Goal: Task Accomplishment & Management: Manage account settings

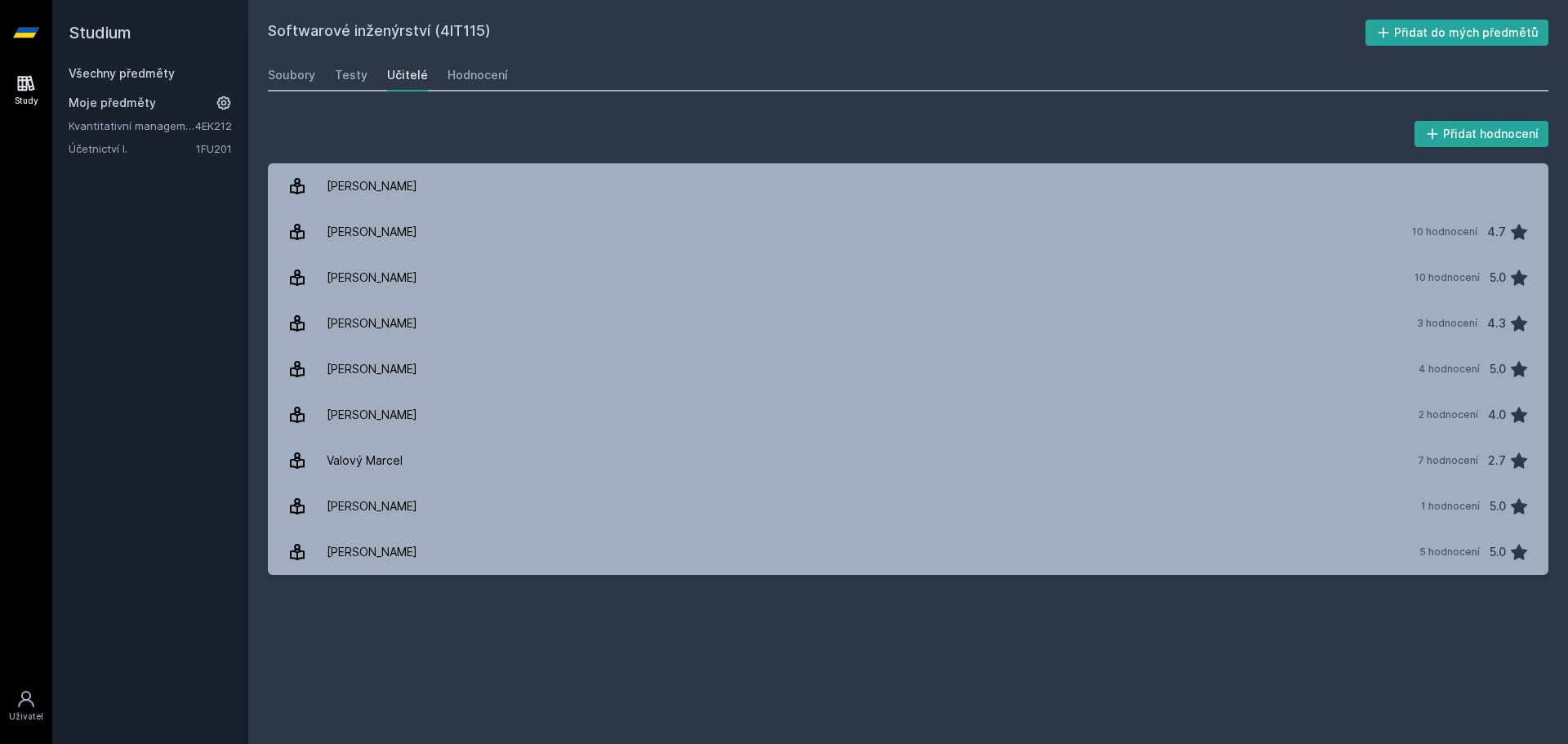
click at [163, 75] on link "Všechny předměty" at bounding box center [121, 73] width 106 height 14
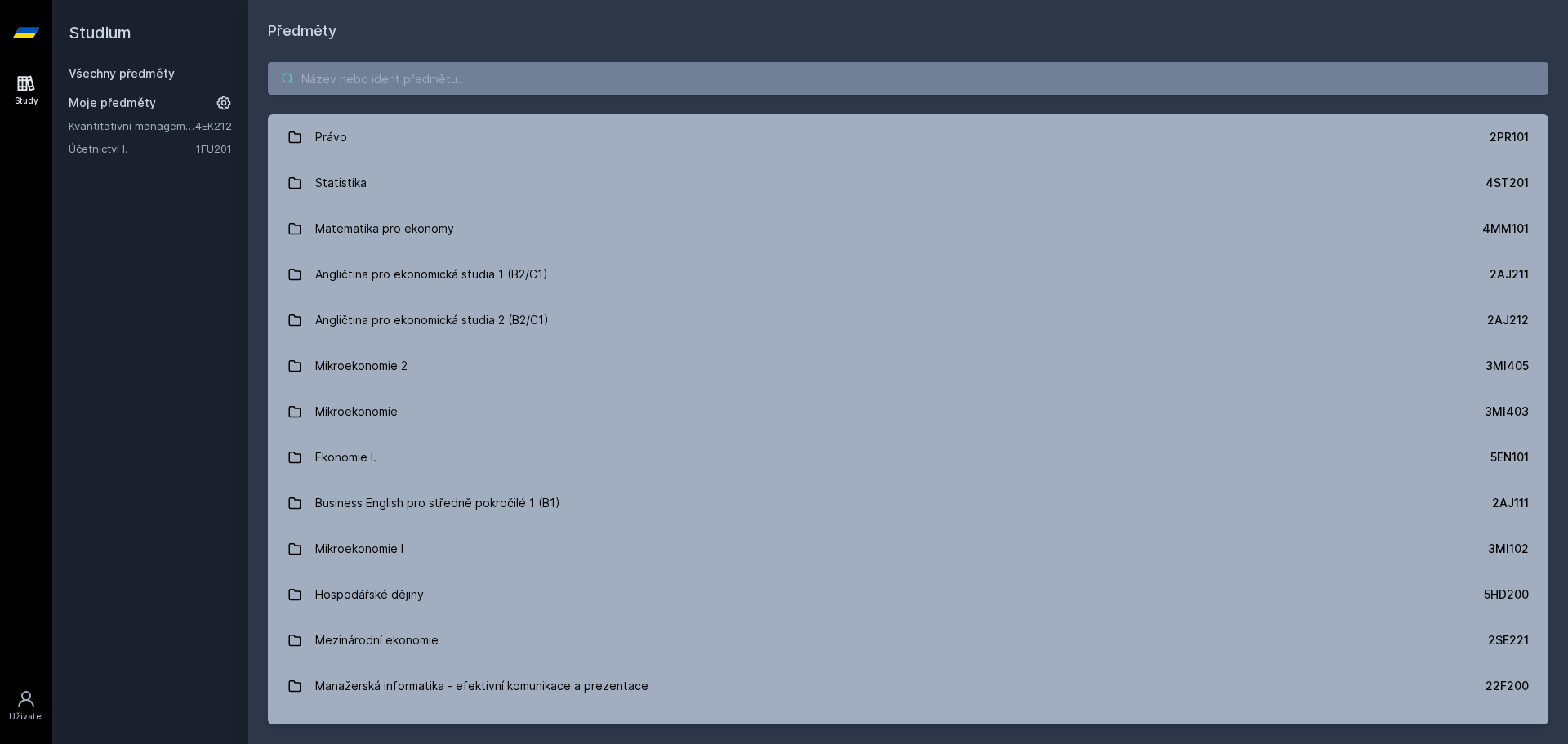
click at [314, 85] on input "search" at bounding box center [908, 79] width 1281 height 33
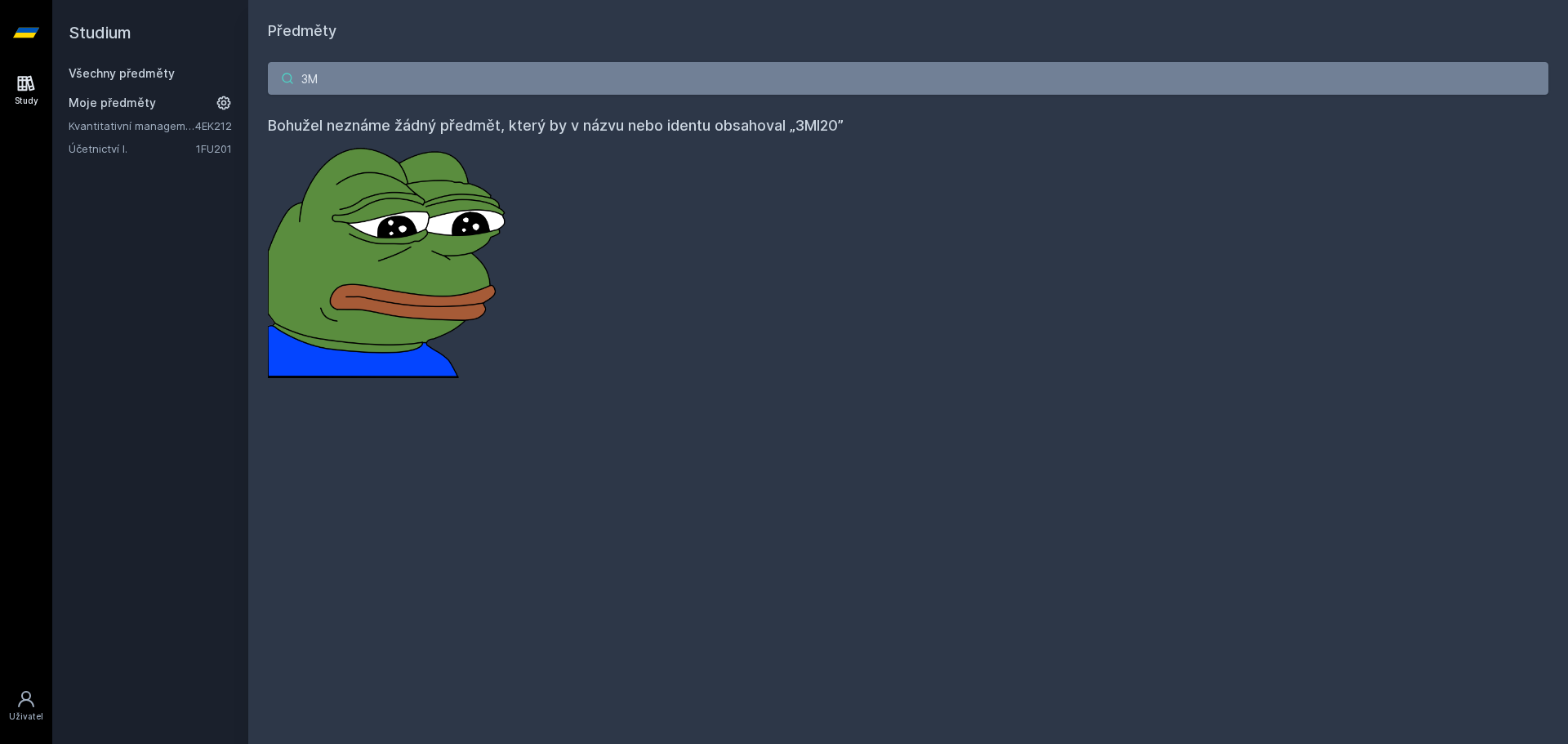
type input "3"
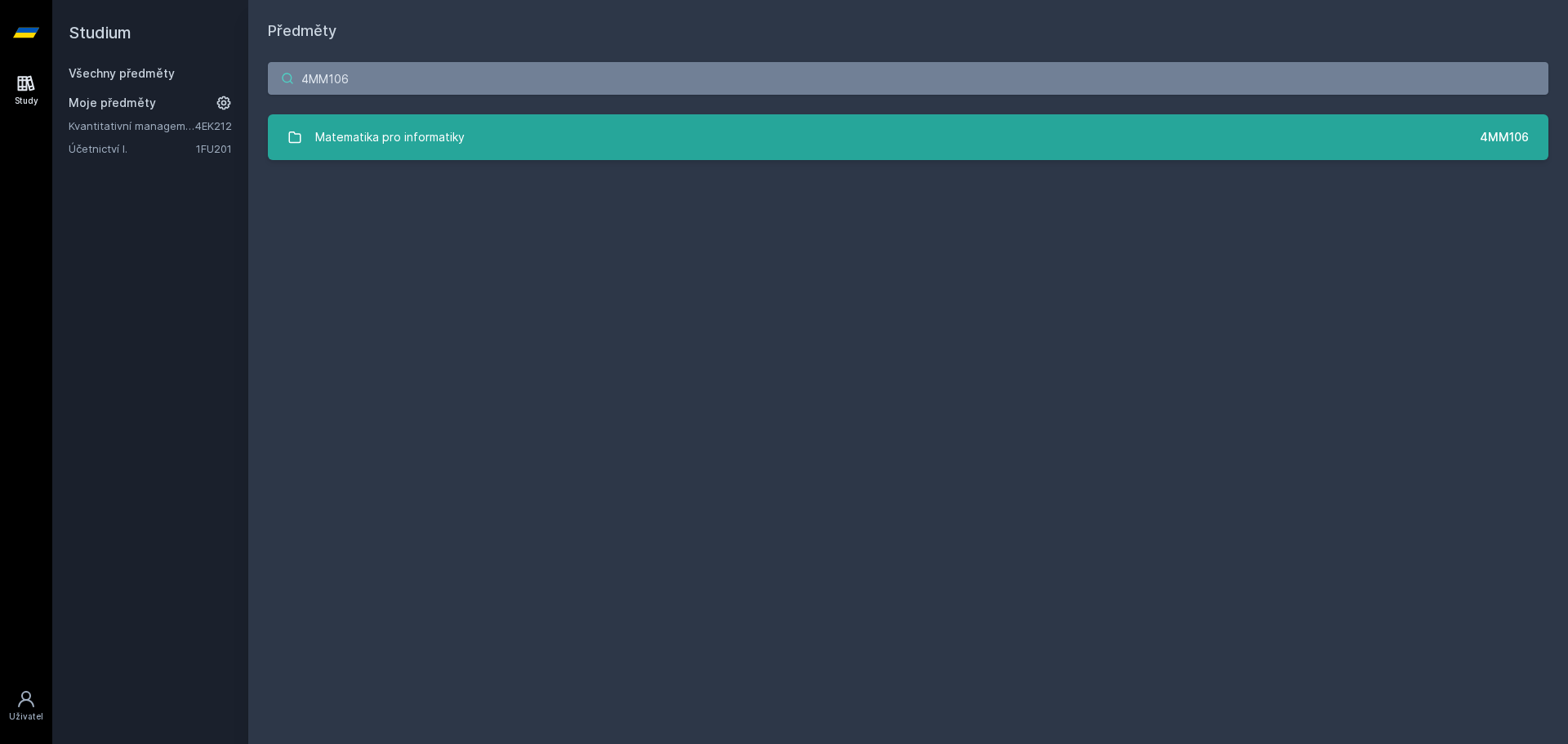
type input "4MM106"
click at [413, 126] on div "Matematika pro informatiky" at bounding box center [390, 138] width 149 height 33
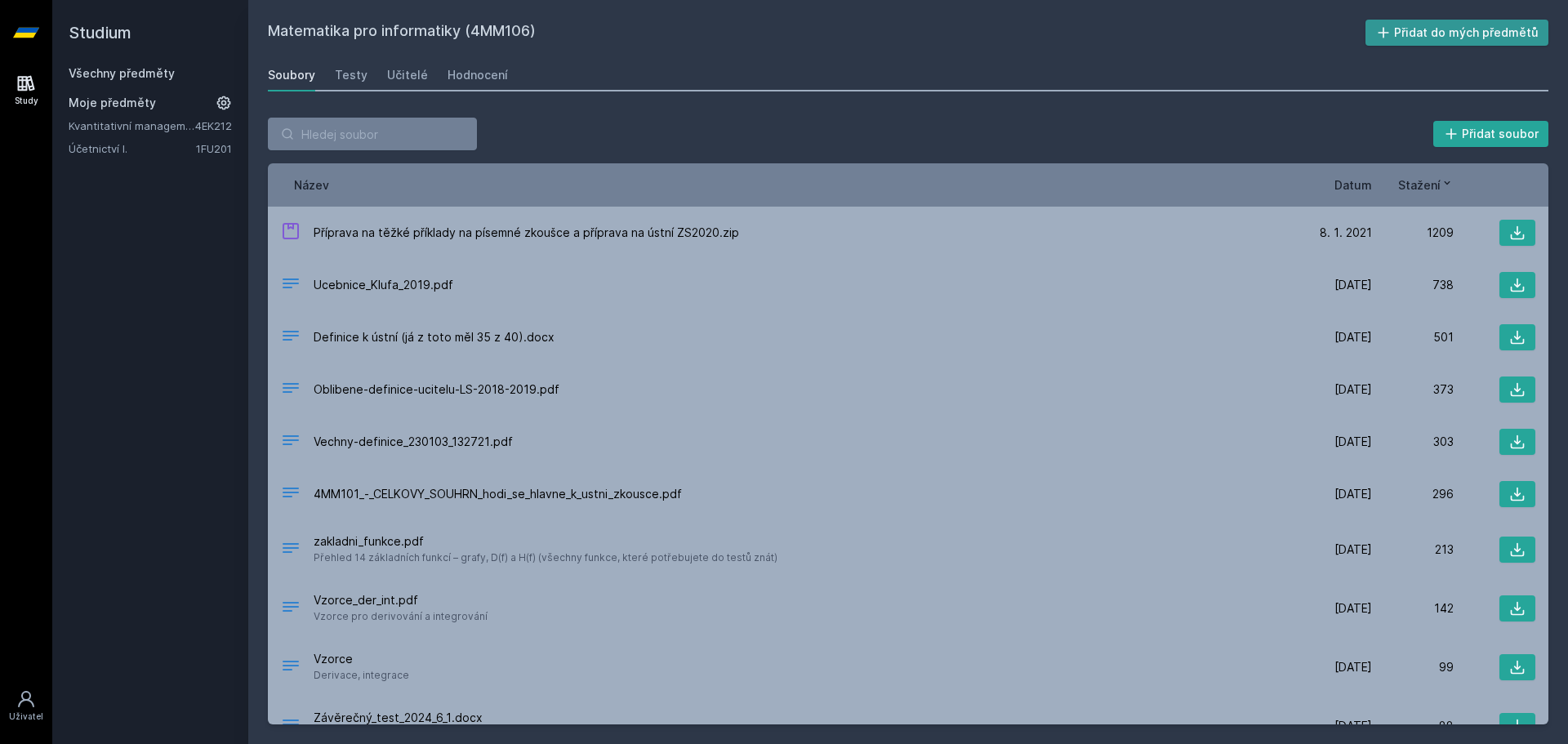
click at [1439, 33] on button "Přidat do mých předmětů" at bounding box center [1457, 32] width 183 height 26
click at [141, 75] on link "Všechny předměty" at bounding box center [121, 73] width 106 height 14
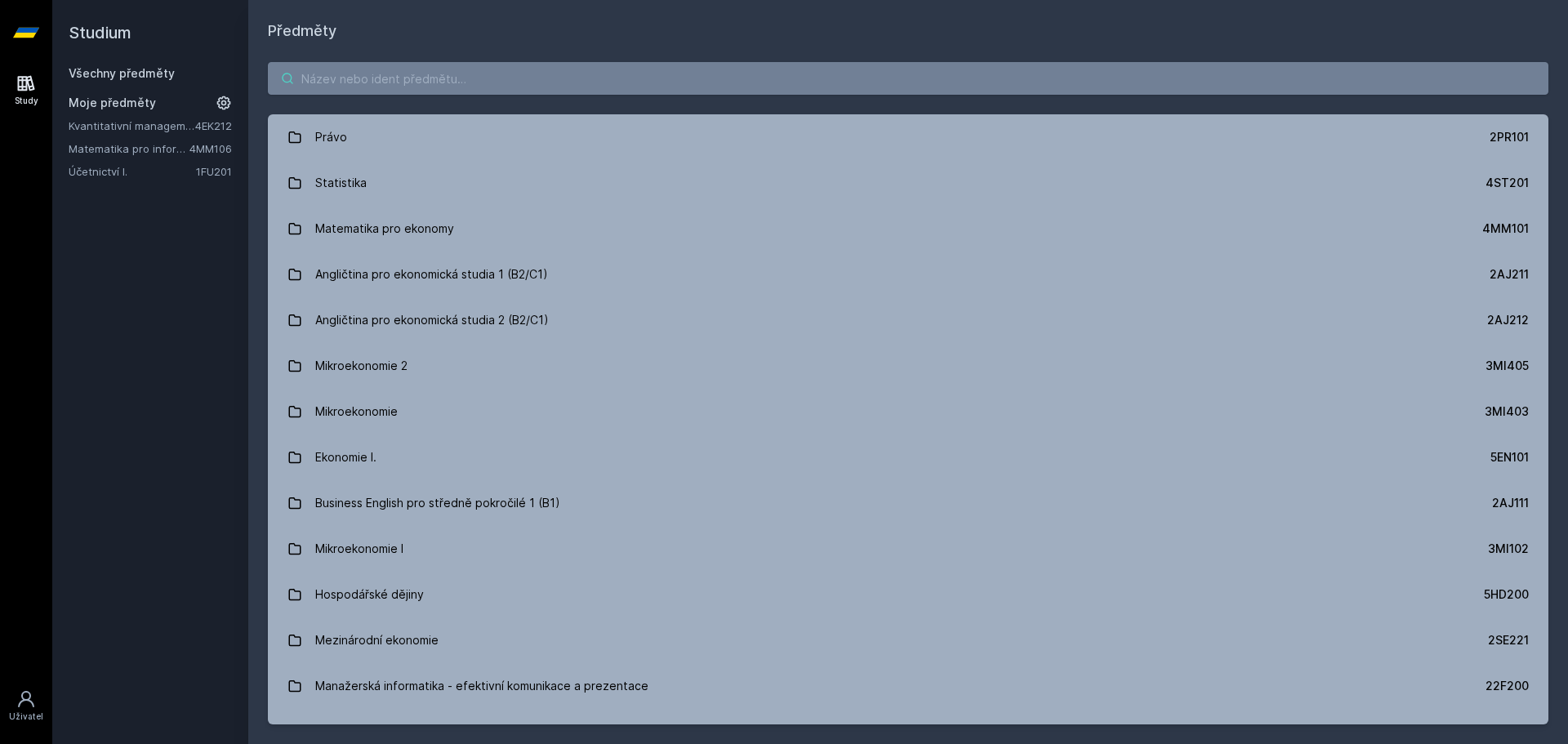
click at [359, 86] on input "search" at bounding box center [908, 79] width 1281 height 33
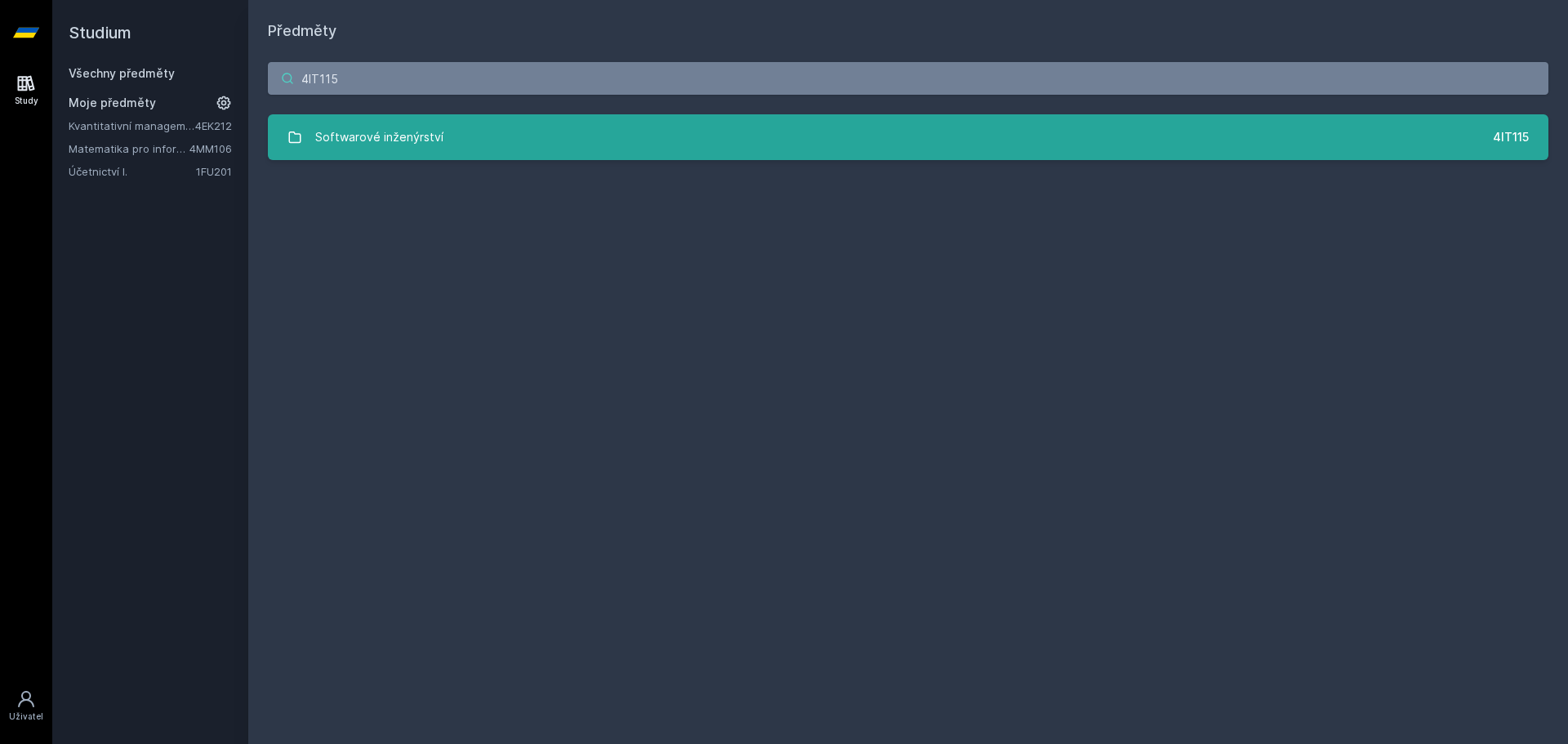
type input "4IT115"
click at [424, 135] on div "Softwarové inženýrství" at bounding box center [379, 138] width 128 height 33
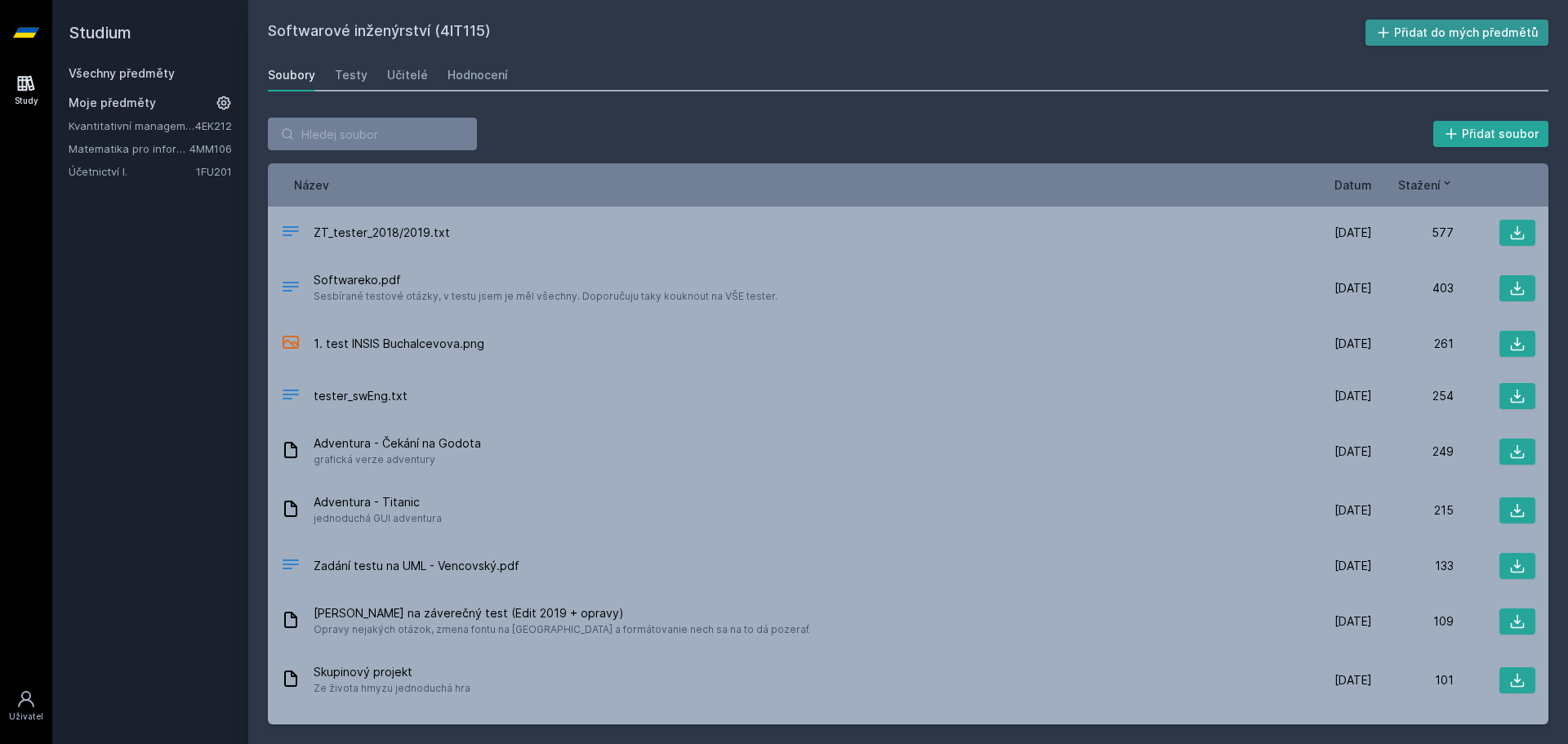
click at [1465, 35] on button "Přidat do mých předmětů" at bounding box center [1457, 32] width 183 height 26
click at [112, 79] on link "Všechny předměty" at bounding box center [121, 73] width 106 height 14
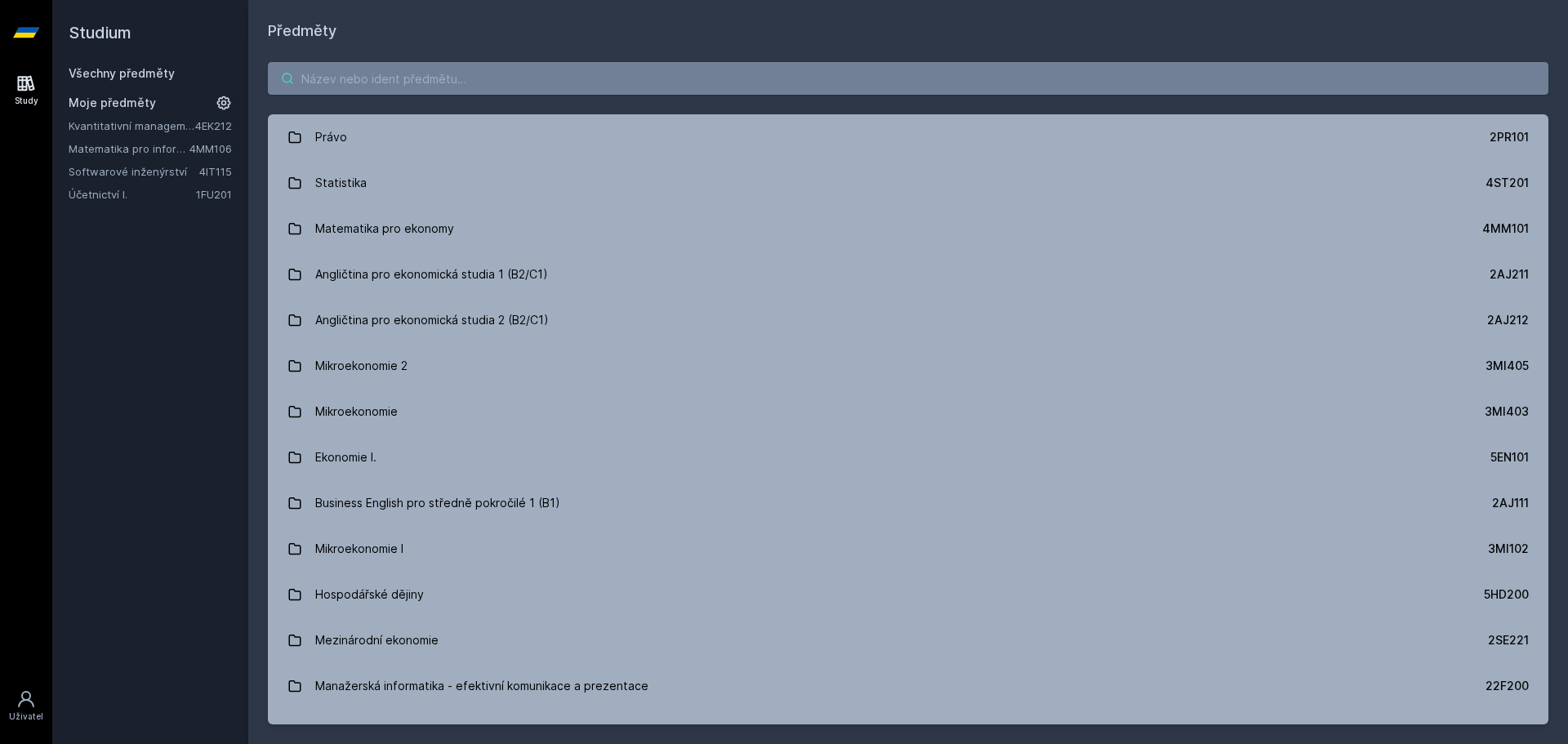
click at [420, 73] on input "search" at bounding box center [908, 79] width 1281 height 33
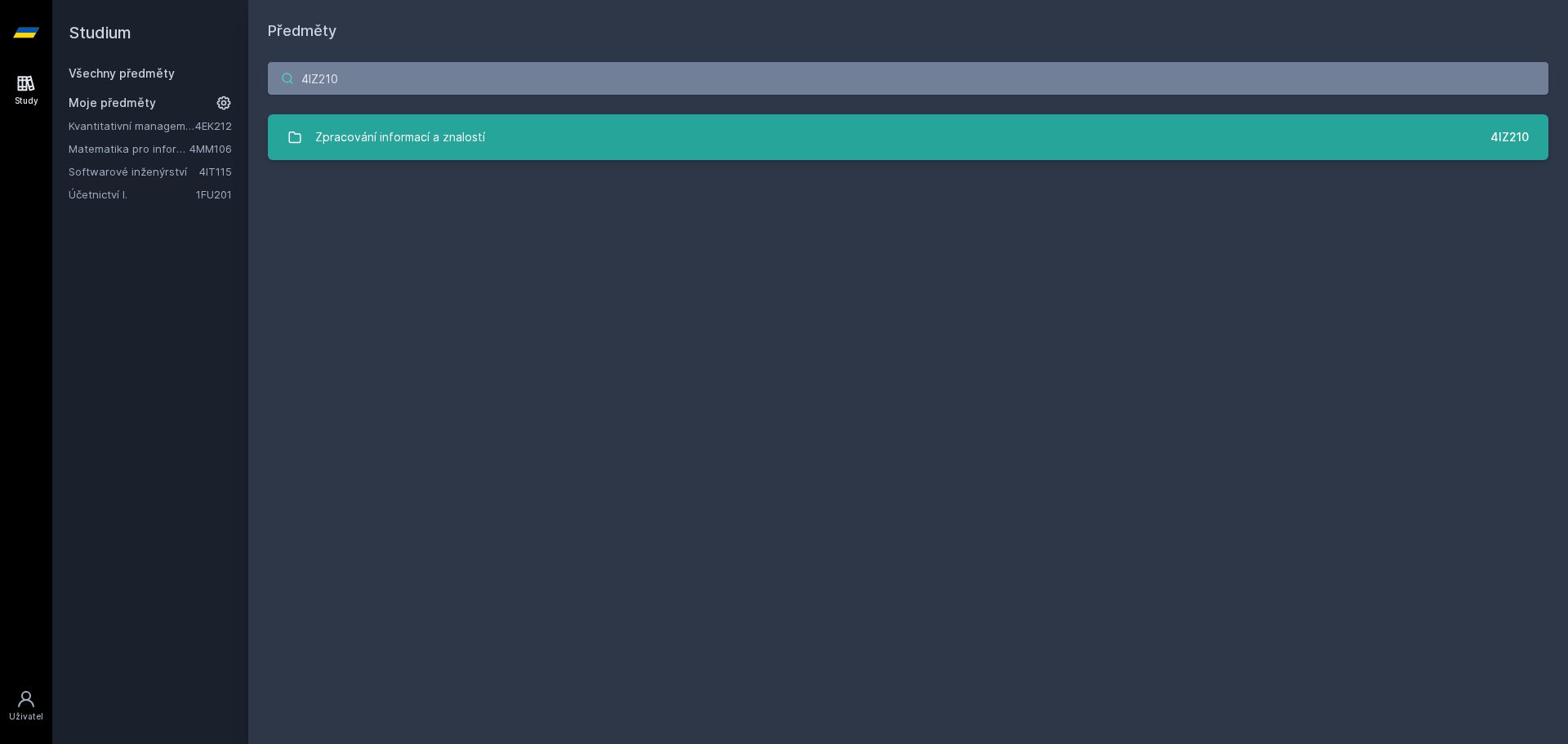
type input "4IZ210"
click at [478, 126] on div "Zpracování informací a znalostí" at bounding box center [400, 138] width 170 height 33
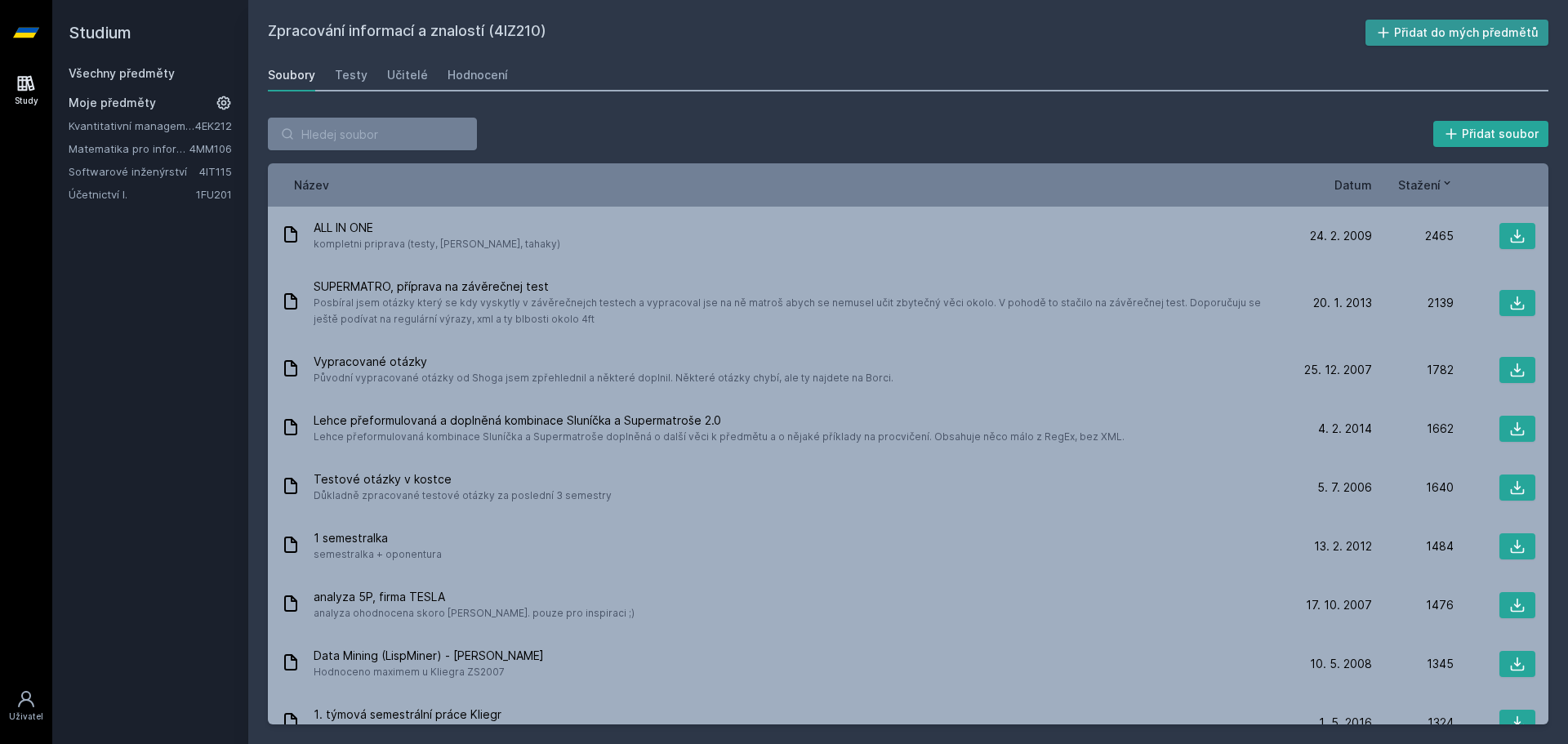
click at [1504, 34] on button "Přidat do mých předmětů" at bounding box center [1457, 32] width 183 height 26
click at [1346, 185] on span "Datum" at bounding box center [1354, 185] width 38 height 17
